Goal: Task Accomplishment & Management: Manage account settings

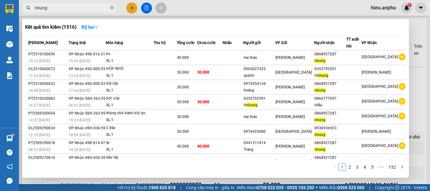
click at [143, 9] on div at bounding box center [215, 95] width 430 height 191
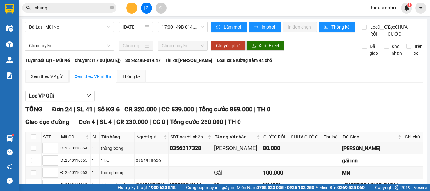
scroll to position [126, 0]
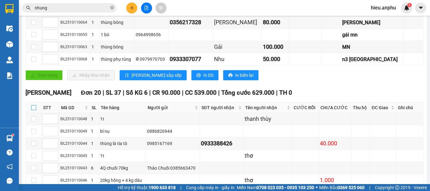
click at [34, 110] on input "checkbox" at bounding box center [33, 107] width 5 height 5
checkbox input "true"
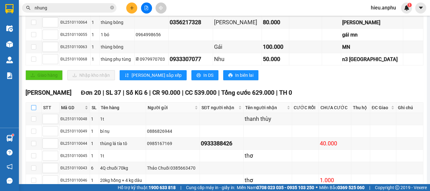
checkbox input "true"
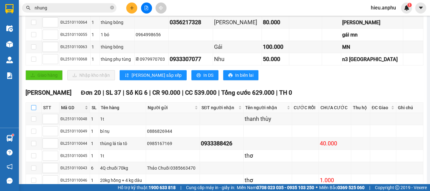
checkbox input "true"
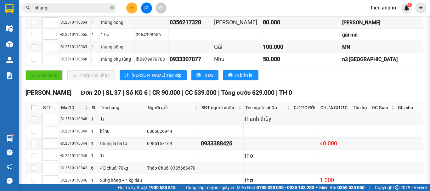
checkbox input "true"
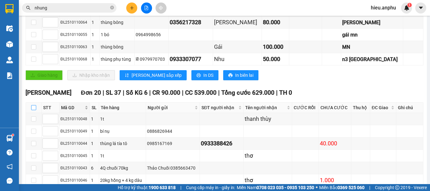
checkbox input "true"
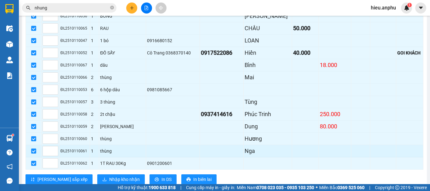
scroll to position [339, 0]
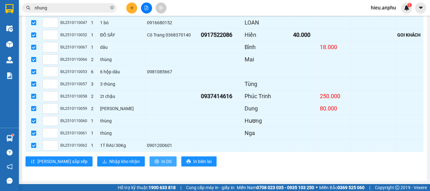
click at [149, 165] on button "In DS" at bounding box center [162, 161] width 27 height 10
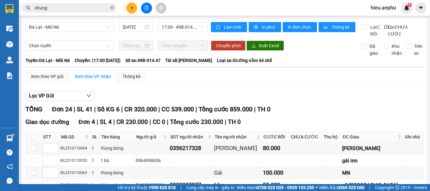
scroll to position [0, 0]
click at [189, 27] on span "17:00 - 49B-014.47" at bounding box center [183, 26] width 42 height 9
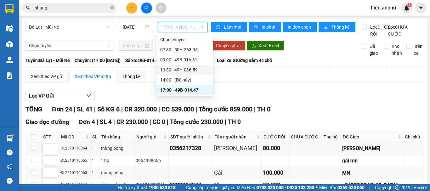
click at [174, 72] on div "13:30 - 49H-036.59" at bounding box center [184, 69] width 49 height 7
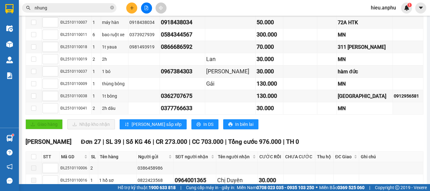
scroll to position [189, 0]
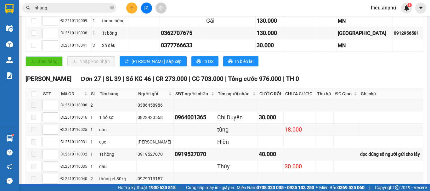
click at [36, 99] on th at bounding box center [34, 94] width 16 height 10
click at [34, 96] on input "checkbox" at bounding box center [33, 93] width 5 height 5
checkbox input "true"
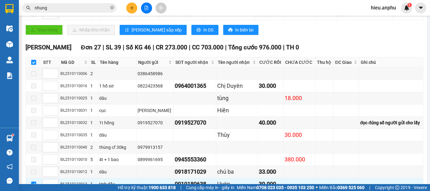
click at [34, 65] on input "checkbox" at bounding box center [33, 62] width 5 height 5
checkbox input "false"
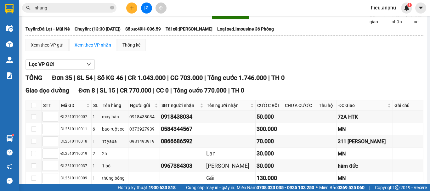
scroll to position [0, 0]
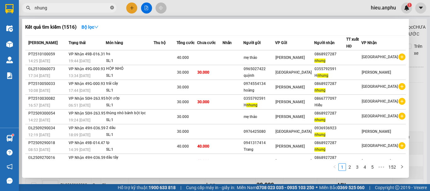
click at [112, 7] on icon "close-circle" at bounding box center [112, 8] width 4 height 4
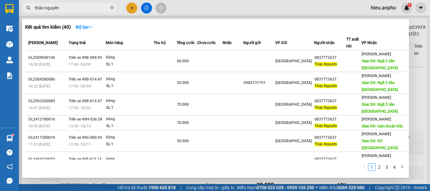
type input "thảo nguyên"
click at [142, 6] on div at bounding box center [215, 95] width 430 height 191
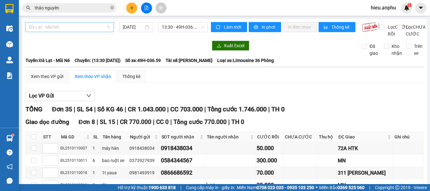
click at [66, 26] on span "Đà Lạt - Mũi Né" at bounding box center [69, 26] width 81 height 9
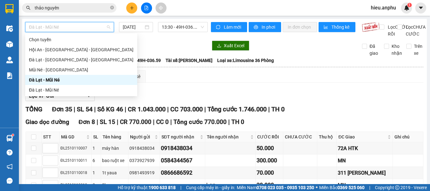
click at [41, 79] on div "Đà Lạt - Mũi Né" at bounding box center [81, 79] width 104 height 7
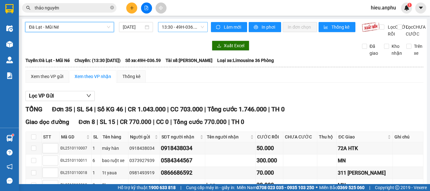
click at [175, 23] on span "13:30 - 49H-036.59" at bounding box center [183, 26] width 42 height 9
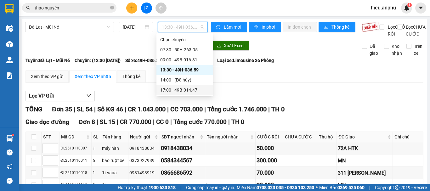
click at [168, 91] on div "17:00 - 49B-014.47" at bounding box center [184, 89] width 49 height 7
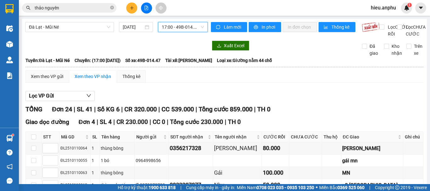
scroll to position [94, 0]
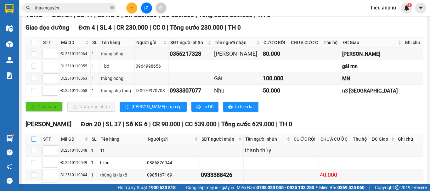
drag, startPoint x: 35, startPoint y: 146, endPoint x: 134, endPoint y: 145, distance: 99.1
click at [35, 142] on input "checkbox" at bounding box center [33, 138] width 5 height 5
checkbox input "true"
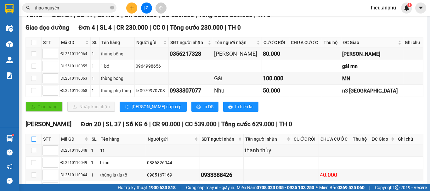
checkbox input "true"
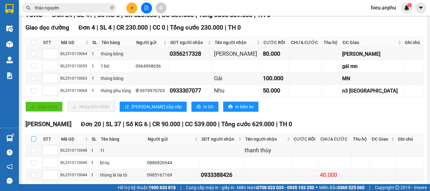
checkbox input "true"
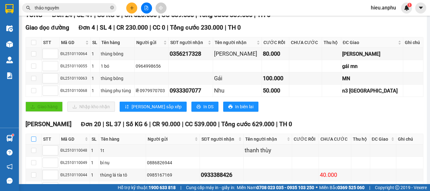
checkbox input "true"
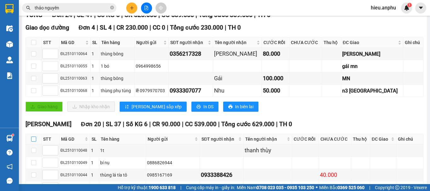
checkbox input "true"
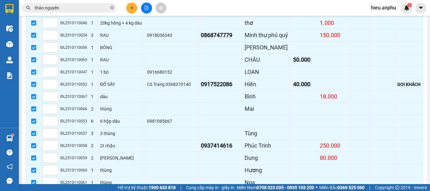
scroll to position [339, 0]
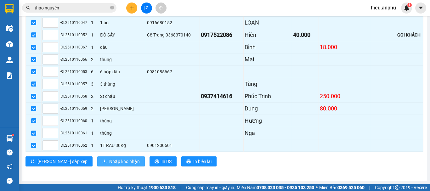
click at [109, 162] on span "Nhập kho nhận" at bounding box center [124, 161] width 31 height 7
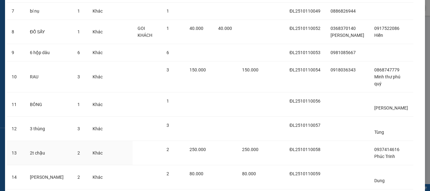
scroll to position [371, 0]
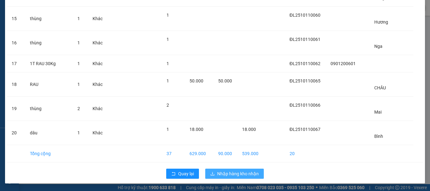
drag, startPoint x: 227, startPoint y: 174, endPoint x: 224, endPoint y: 166, distance: 9.1
click at [227, 174] on span "Nhập hàng kho nhận" at bounding box center [238, 173] width 42 height 7
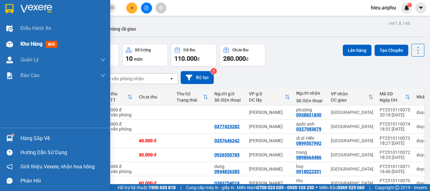
click at [15, 50] on div "Kho hàng mới" at bounding box center [55, 44] width 110 height 16
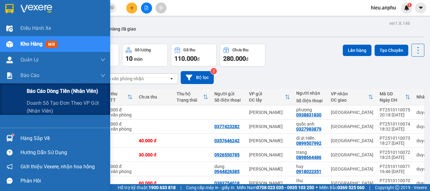
click at [42, 88] on span "Báo cáo dòng tiền (nhân viên)" at bounding box center [62, 91] width 71 height 8
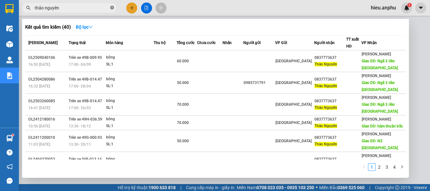
click at [110, 8] on icon "close-circle" at bounding box center [112, 8] width 4 height 4
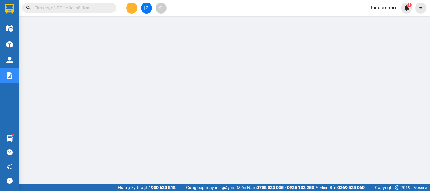
click at [77, 11] on input "text" at bounding box center [72, 7] width 74 height 7
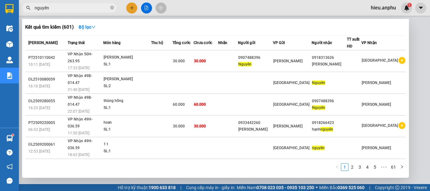
type input "nguyên"
